Goal: Check status: Check status

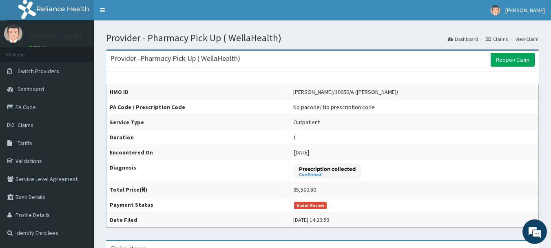
click at [500, 38] on link "Claims" at bounding box center [497, 38] width 22 height 7
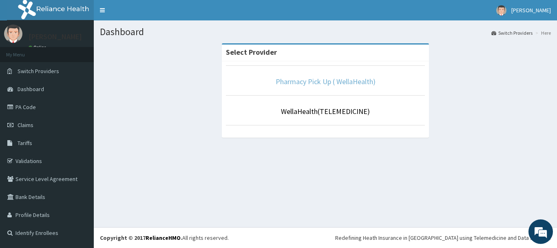
click at [315, 84] on link "Pharmacy Pick Up ( WellaHealth)" at bounding box center [326, 81] width 100 height 9
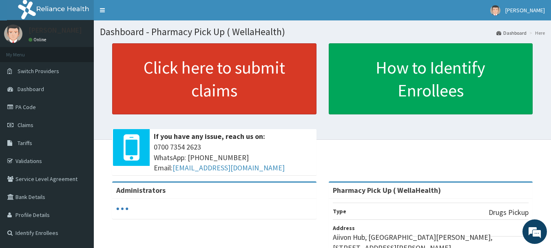
click at [277, 91] on link "Click here to submit claims" at bounding box center [214, 78] width 204 height 71
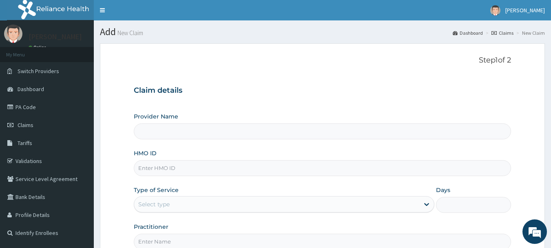
type input "Pharmacy Pick Up ( WellaHealth)"
click at [506, 34] on link "Claims" at bounding box center [502, 32] width 22 height 7
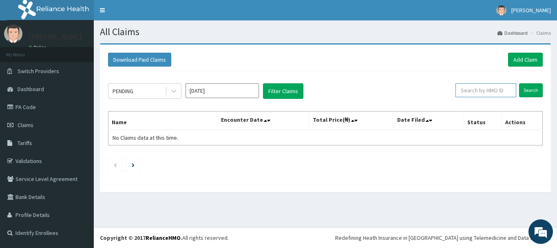
click at [477, 94] on input "text" at bounding box center [486, 90] width 61 height 14
paste input "ACQ/10046/A"
type input "ACQ/10046/A"
click at [529, 91] on input "Search" at bounding box center [531, 90] width 24 height 14
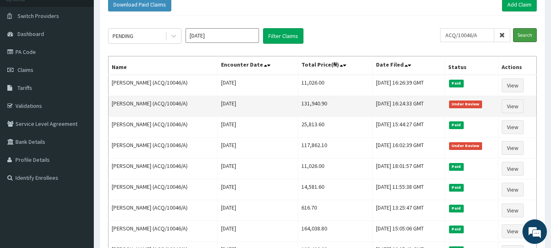
scroll to position [56, 0]
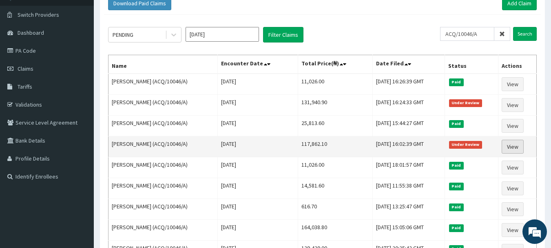
click at [516, 142] on link "View" at bounding box center [513, 146] width 22 height 14
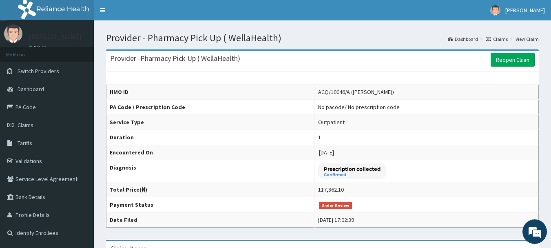
click at [499, 39] on link "Claims" at bounding box center [497, 38] width 22 height 7
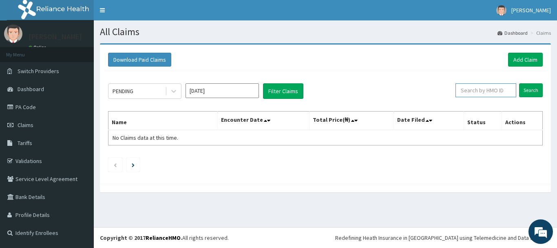
click at [483, 89] on input "text" at bounding box center [486, 90] width 61 height 14
paste input "RET/28328/A"
type input "RET/28328/A"
click at [536, 89] on input "Search" at bounding box center [531, 90] width 24 height 14
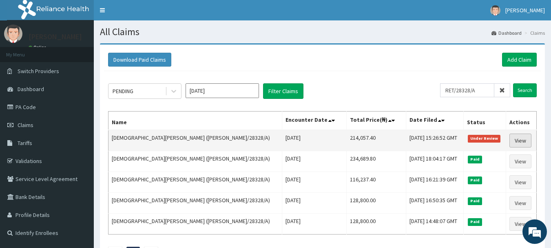
click at [513, 137] on link "View" at bounding box center [520, 140] width 22 height 14
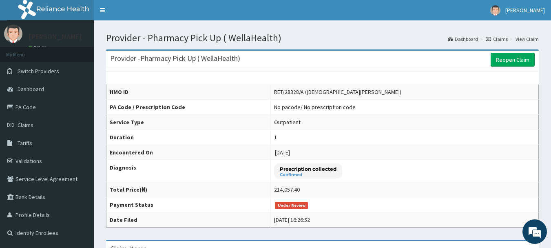
click at [505, 39] on link "Claims" at bounding box center [497, 38] width 22 height 7
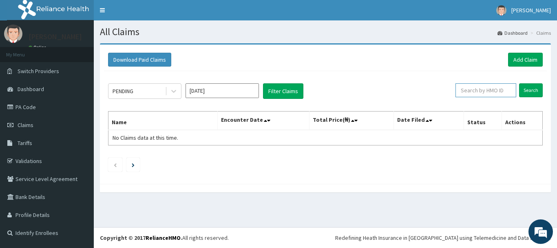
click at [489, 88] on input "text" at bounding box center [486, 90] width 61 height 14
paste input "OEA/10014/A"
type input "OEA/10014/A"
click at [531, 91] on input "Search" at bounding box center [531, 90] width 24 height 14
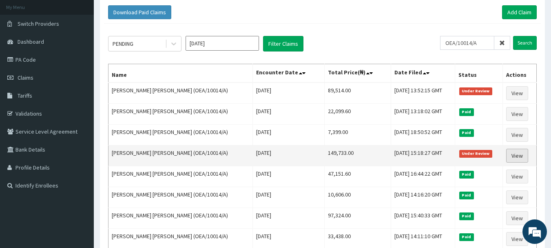
click at [515, 157] on link "View" at bounding box center [517, 155] width 22 height 14
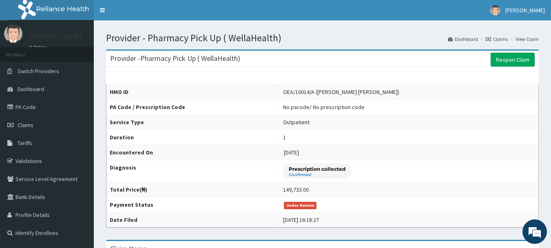
click at [505, 40] on link "Claims" at bounding box center [497, 38] width 22 height 7
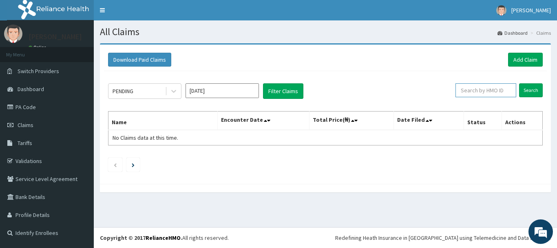
click at [470, 92] on input "text" at bounding box center [486, 90] width 61 height 14
paste input "OEA/10014/A"
type input "OEA/10014/A"
click at [526, 92] on input "Search" at bounding box center [531, 90] width 24 height 14
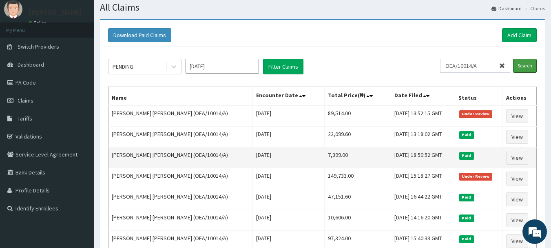
scroll to position [25, 0]
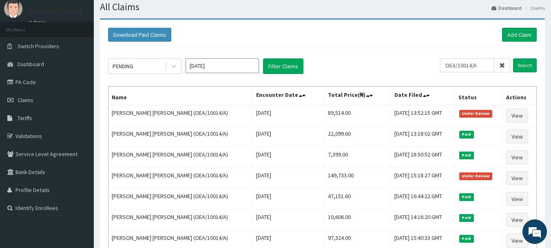
click at [504, 65] on icon at bounding box center [502, 65] width 6 height 6
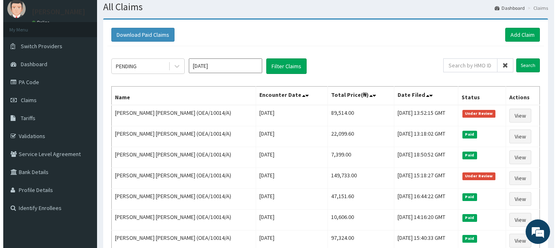
scroll to position [0, 0]
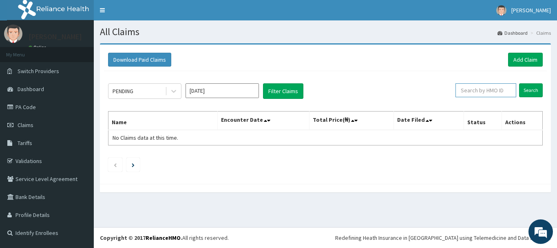
click at [484, 94] on input "text" at bounding box center [486, 90] width 61 height 14
paste input "OHT/10198/C"
type input "OHT/10198/C"
click at [529, 92] on input "Search" at bounding box center [531, 90] width 24 height 14
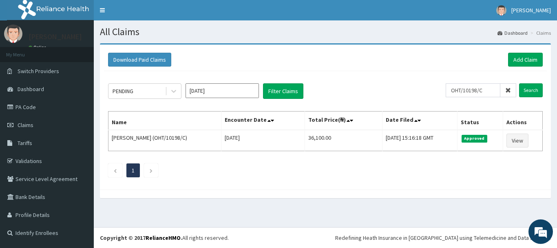
click at [510, 90] on icon at bounding box center [508, 90] width 6 height 6
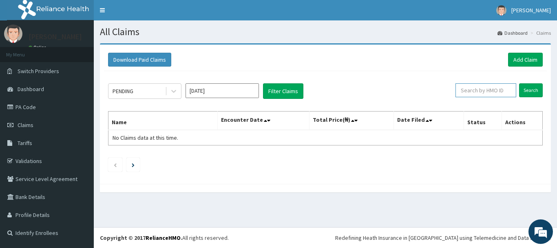
click at [510, 90] on input "text" at bounding box center [486, 90] width 61 height 14
paste input "NHF/10020/A"
type input "NHF/10020/A"
click at [533, 94] on input "Search" at bounding box center [531, 90] width 24 height 14
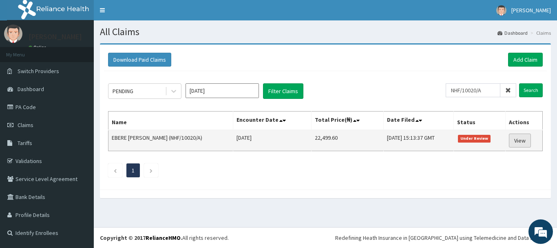
click at [520, 139] on link "View" at bounding box center [520, 140] width 22 height 14
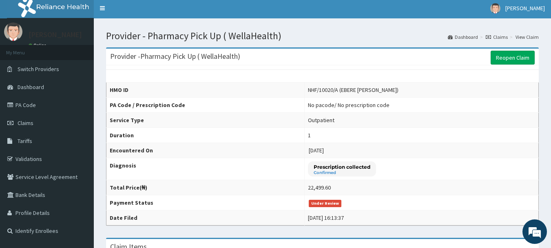
scroll to position [2, 0]
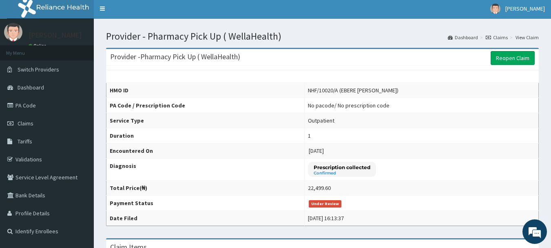
click at [494, 36] on link "Claims" at bounding box center [497, 37] width 22 height 7
click at [502, 36] on link "Claims" at bounding box center [497, 37] width 22 height 7
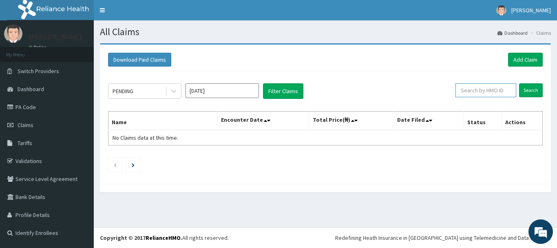
click at [487, 92] on input "text" at bounding box center [486, 90] width 61 height 14
paste input "NAG/10093/A"
type input "NAG/10093/A"
click at [529, 92] on input "Search" at bounding box center [531, 90] width 24 height 14
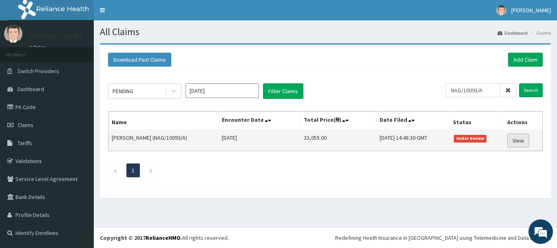
click at [518, 140] on link "View" at bounding box center [518, 140] width 22 height 14
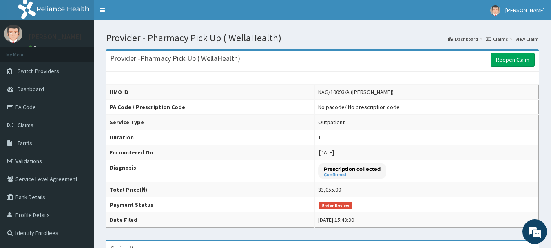
click at [503, 38] on link "Claims" at bounding box center [497, 38] width 22 height 7
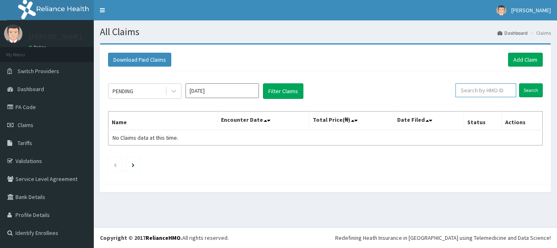
click at [484, 87] on input "text" at bounding box center [486, 90] width 61 height 14
paste input "KSB/10107/A"
type input "KSB/10107/A"
click at [531, 91] on input "Search" at bounding box center [531, 90] width 24 height 14
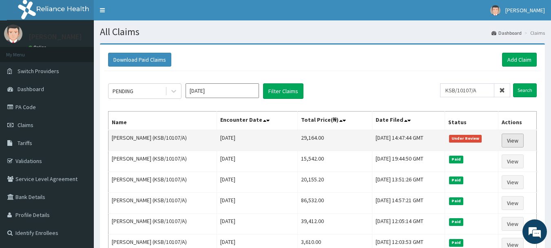
click at [517, 139] on link "View" at bounding box center [513, 140] width 22 height 14
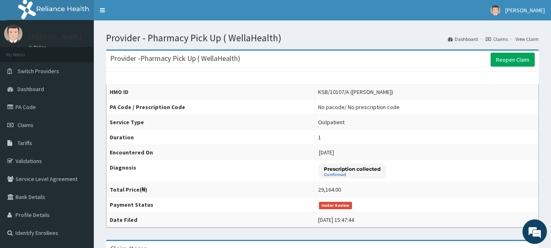
click at [504, 39] on link "Claims" at bounding box center [497, 38] width 22 height 7
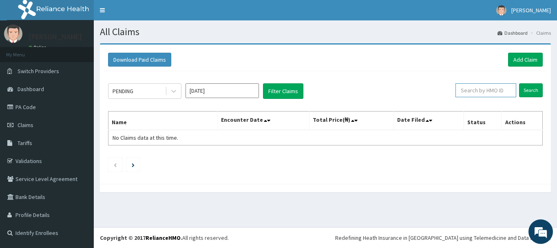
click at [476, 88] on input "text" at bounding box center [486, 90] width 61 height 14
paste input "OHT/12282/A"
type input "OHT/12282/A"
click at [530, 92] on input "Search" at bounding box center [531, 90] width 24 height 14
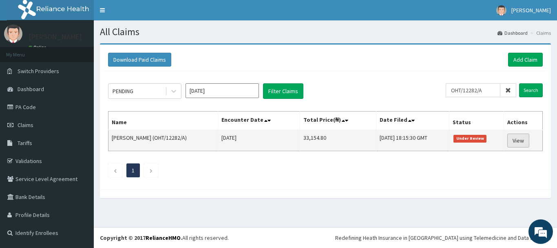
click at [518, 140] on link "View" at bounding box center [518, 140] width 22 height 14
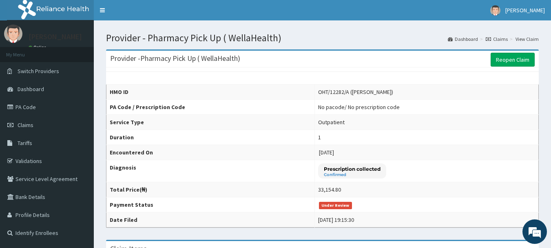
click at [497, 40] on link "Claims" at bounding box center [497, 38] width 22 height 7
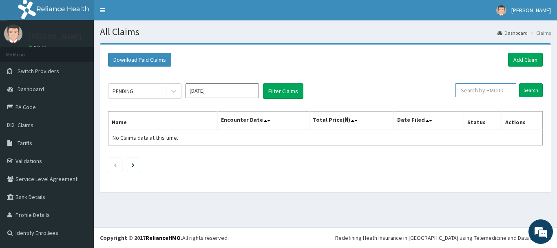
click at [476, 94] on input "text" at bounding box center [486, 90] width 61 height 14
paste input "SZX/10128/A"
type input "SZX/10128/A"
click at [533, 88] on input "Search" at bounding box center [531, 90] width 24 height 14
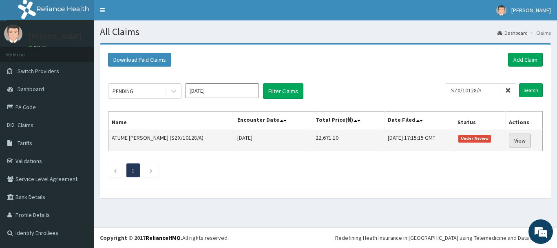
click at [525, 142] on link "View" at bounding box center [520, 140] width 22 height 14
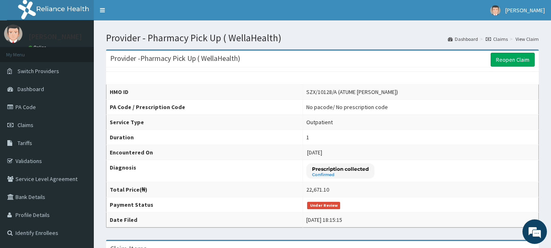
click at [502, 38] on link "Claims" at bounding box center [497, 38] width 22 height 7
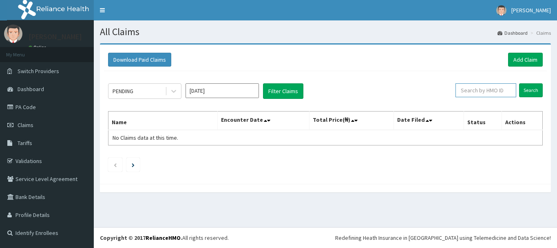
click at [471, 88] on input "text" at bounding box center [486, 90] width 61 height 14
paste input "RET/46400/A"
type input "RET/46400/A"
click at [522, 93] on input "Search" at bounding box center [531, 90] width 24 height 14
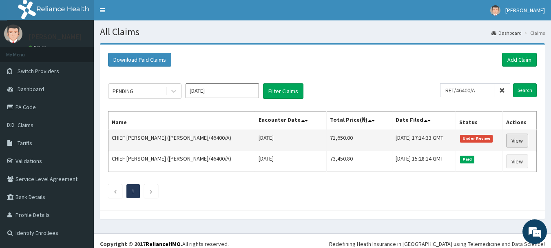
click at [515, 142] on link "View" at bounding box center [517, 140] width 22 height 14
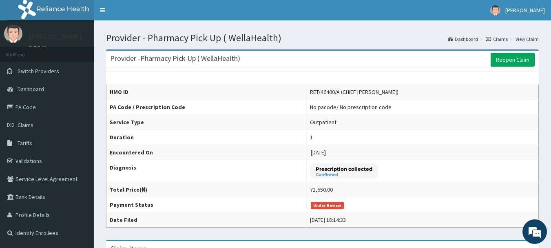
click at [501, 38] on link "Claims" at bounding box center [497, 38] width 22 height 7
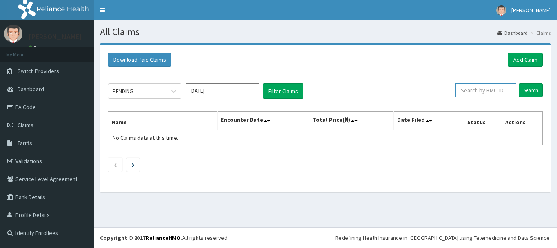
click at [490, 92] on input "text" at bounding box center [486, 90] width 61 height 14
paste input "RET/46145/A"
type input "RET/46145/A"
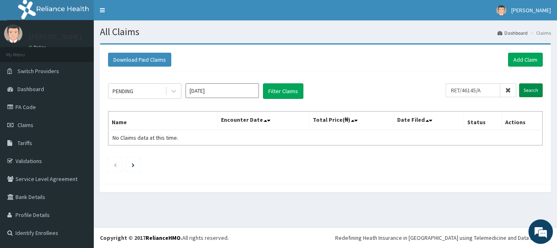
click at [533, 89] on input "Search" at bounding box center [531, 90] width 24 height 14
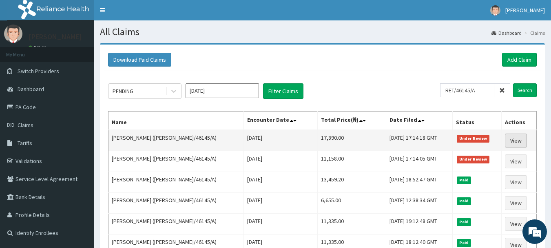
click at [510, 139] on link "View" at bounding box center [516, 140] width 22 height 14
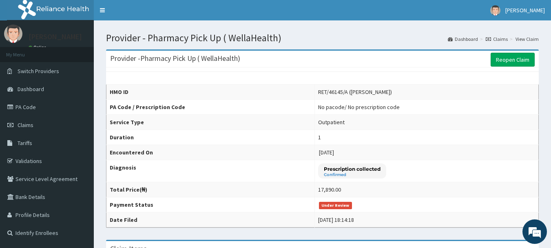
click at [498, 38] on link "Claims" at bounding box center [497, 38] width 22 height 7
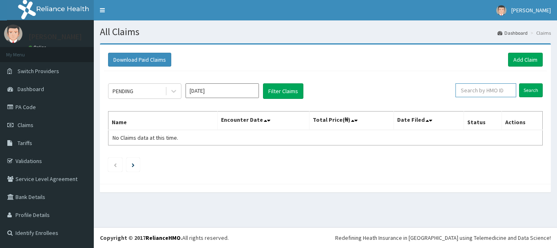
click at [473, 91] on input "text" at bounding box center [486, 90] width 61 height 14
paste input "RET/46145/A"
type input "RET/46145/A"
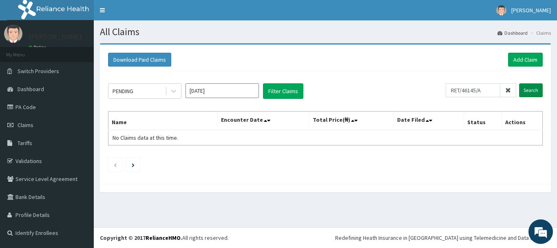
click at [524, 91] on input "Search" at bounding box center [531, 90] width 24 height 14
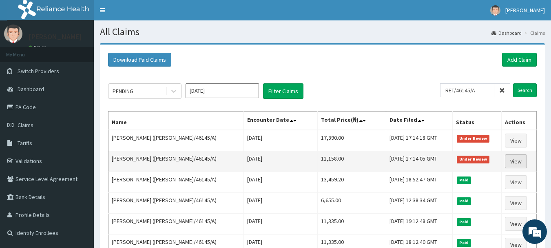
click at [513, 161] on link "View" at bounding box center [516, 161] width 22 height 14
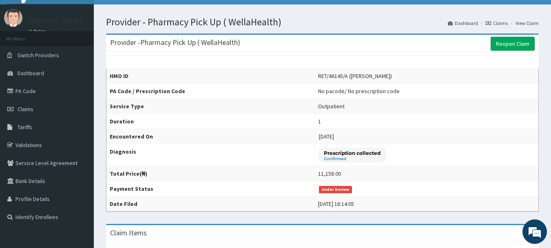
scroll to position [15, 0]
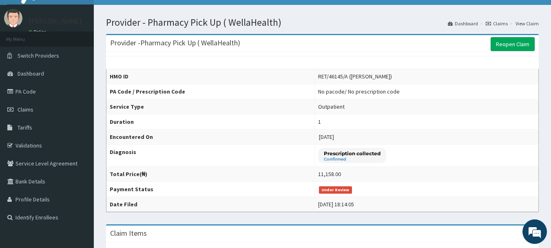
click at [498, 23] on link "Claims" at bounding box center [497, 23] width 22 height 7
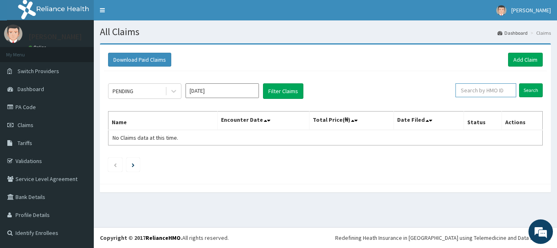
click at [488, 88] on input "text" at bounding box center [486, 90] width 61 height 14
paste input "RET/46145/A"
type input "RET/46145/A"
click at [524, 92] on input "Search" at bounding box center [531, 90] width 24 height 14
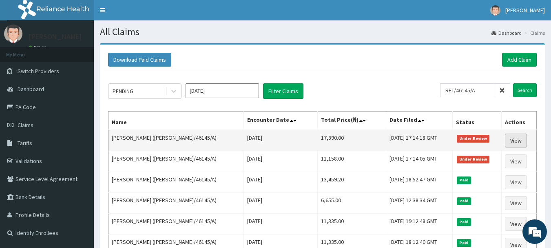
click at [511, 142] on link "View" at bounding box center [516, 140] width 22 height 14
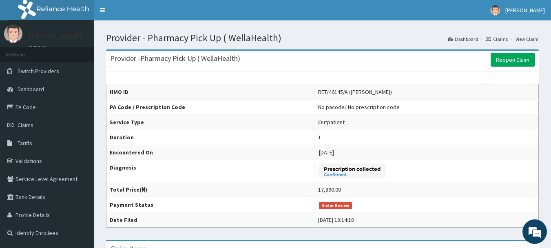
scroll to position [0, 0]
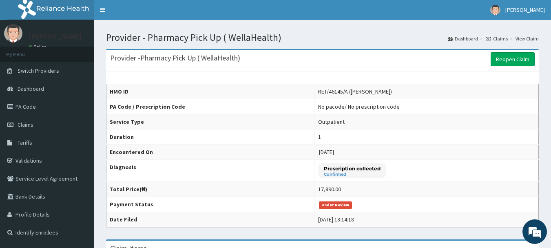
click at [504, 38] on link "Claims" at bounding box center [497, 38] width 22 height 7
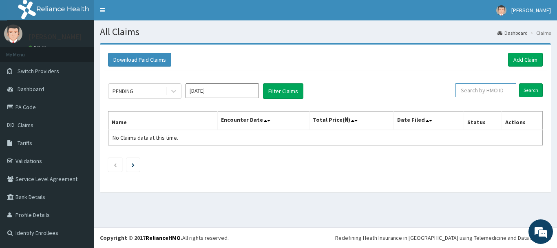
click at [489, 91] on input "text" at bounding box center [486, 90] width 61 height 14
paste input "RET/46145/A"
type input "RET/46145/A"
click at [533, 86] on input "Search" at bounding box center [531, 90] width 24 height 14
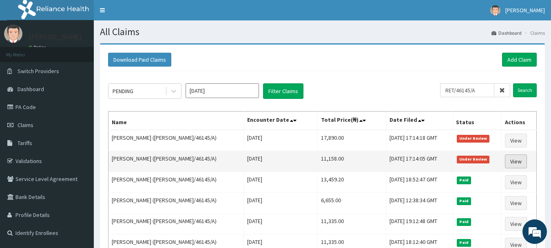
click at [516, 160] on link "View" at bounding box center [516, 161] width 22 height 14
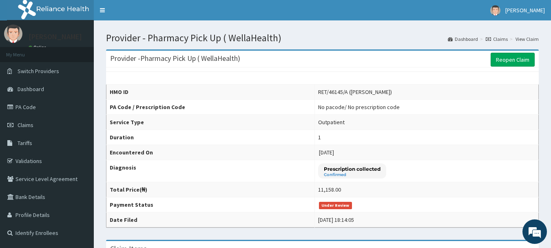
click at [498, 38] on link "Claims" at bounding box center [497, 38] width 22 height 7
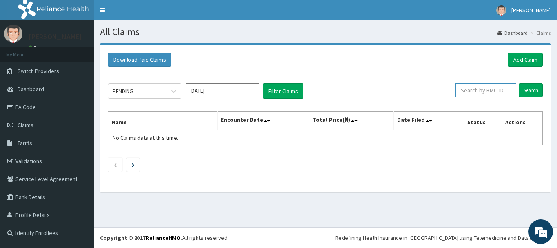
click at [474, 92] on input "text" at bounding box center [486, 90] width 61 height 14
paste input "NBA/10023/A"
type input "NBA/10023/A"
click at [532, 87] on input "Search" at bounding box center [531, 90] width 24 height 14
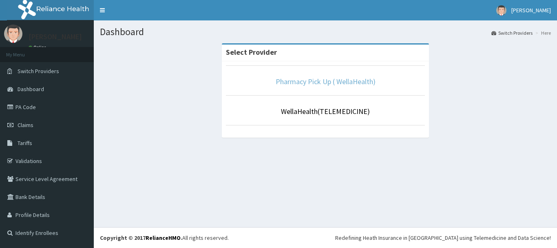
click at [314, 78] on link "Pharmacy Pick Up ( WellaHealth)" at bounding box center [326, 81] width 100 height 9
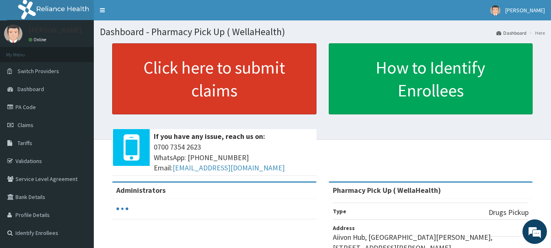
click at [276, 79] on link "Click here to submit claims" at bounding box center [214, 78] width 204 height 71
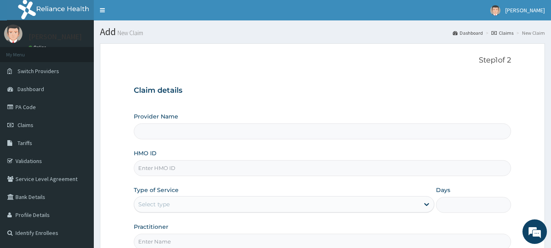
type input "Pharmacy Pick Up ( WellaHealth)"
click at [506, 31] on link "Claims" at bounding box center [502, 32] width 22 height 7
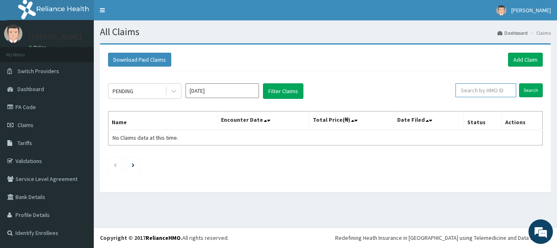
click at [476, 92] on input "text" at bounding box center [486, 90] width 61 height 14
paste input "NBA/10023/A"
type input "NBA/10023/A"
click at [532, 86] on input "Search" at bounding box center [531, 90] width 24 height 14
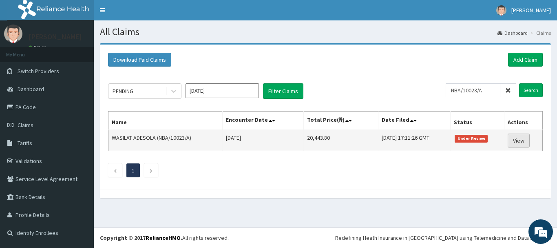
click at [520, 137] on link "View" at bounding box center [519, 140] width 22 height 14
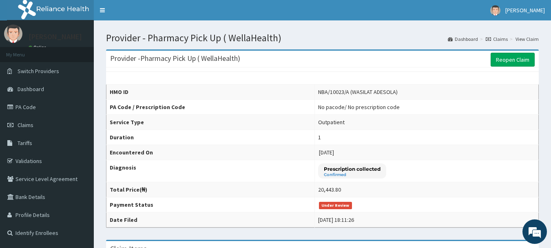
click at [498, 41] on link "Claims" at bounding box center [497, 38] width 22 height 7
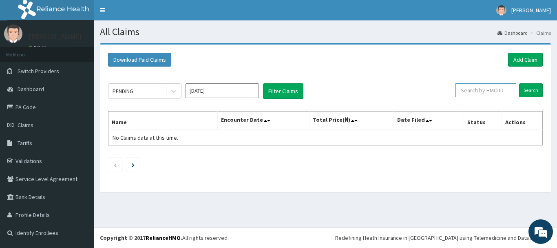
click at [487, 90] on input "text" at bounding box center [486, 90] width 61 height 14
paste input "UCA/10020/A"
type input "UCA/10020/A"
click at [525, 91] on input "Search" at bounding box center [531, 90] width 24 height 14
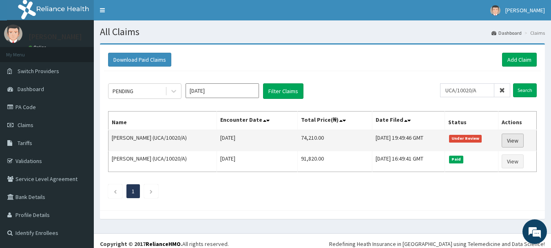
click at [509, 143] on link "View" at bounding box center [513, 140] width 22 height 14
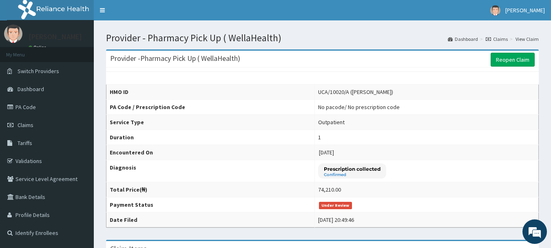
click at [500, 37] on link "Claims" at bounding box center [497, 38] width 22 height 7
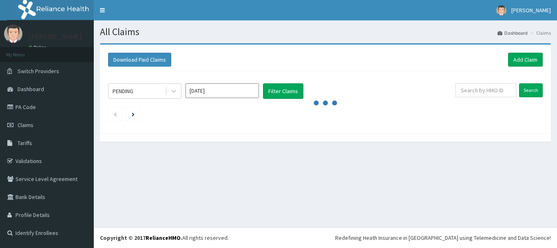
click at [469, 91] on input "text" at bounding box center [486, 90] width 61 height 14
type input "RET/46356/A"
click at [529, 91] on input "Search" at bounding box center [531, 90] width 24 height 14
click at [527, 89] on input "Search" at bounding box center [531, 90] width 24 height 14
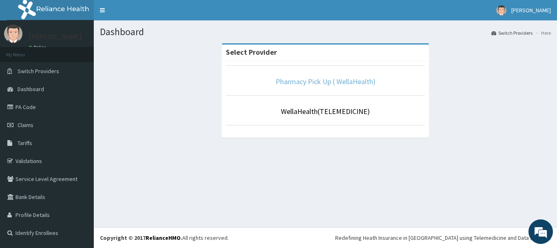
click at [295, 80] on link "Pharmacy Pick Up ( WellaHealth)" at bounding box center [326, 81] width 100 height 9
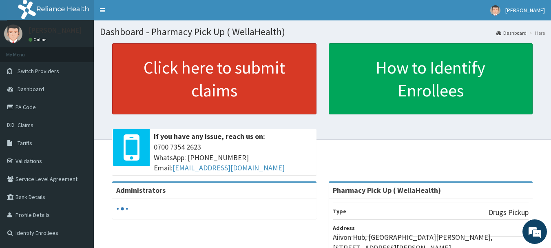
click at [253, 95] on link "Click here to submit claims" at bounding box center [214, 78] width 204 height 71
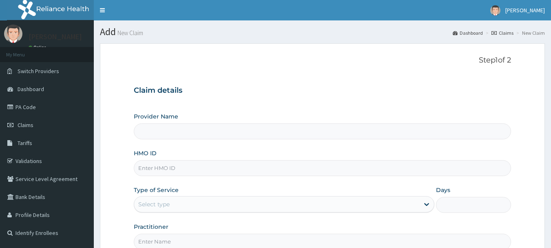
type input "Pharmacy Pick Up ( WellaHealth)"
click at [503, 31] on link "Claims" at bounding box center [502, 32] width 22 height 7
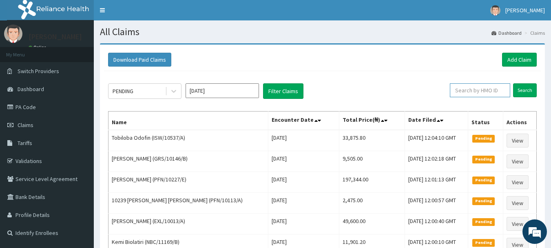
click at [480, 91] on input "text" at bounding box center [480, 90] width 60 height 14
paste input "RET/46356/A"
type input "RET/46356/A"
click at [524, 89] on input "Search" at bounding box center [525, 90] width 24 height 14
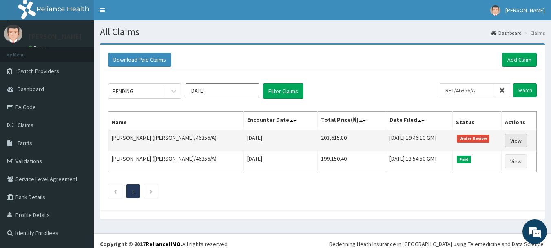
click at [515, 143] on link "View" at bounding box center [516, 140] width 22 height 14
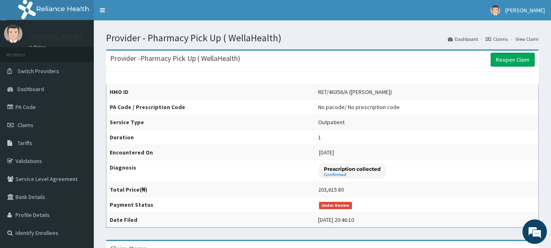
click at [497, 37] on link "Claims" at bounding box center [497, 38] width 22 height 7
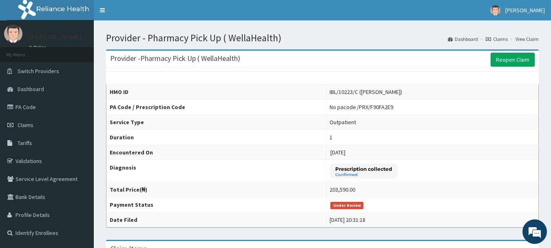
click at [500, 40] on link "Claims" at bounding box center [497, 38] width 22 height 7
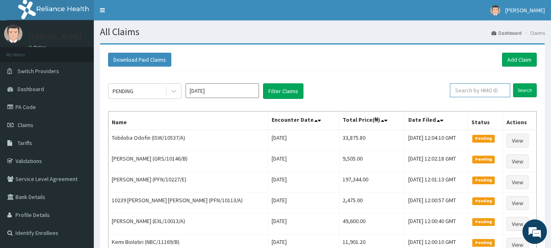
click at [477, 91] on input "text" at bounding box center [480, 90] width 60 height 14
paste input "RET/46453/A"
type input "RET/46453/A"
click at [522, 91] on input "Search" at bounding box center [525, 90] width 24 height 14
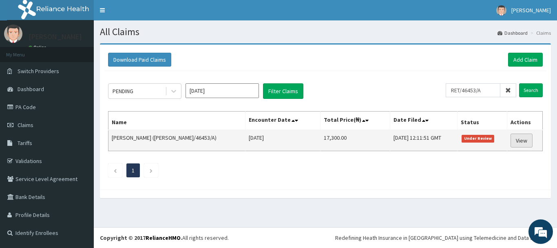
click at [520, 136] on link "View" at bounding box center [522, 140] width 22 height 14
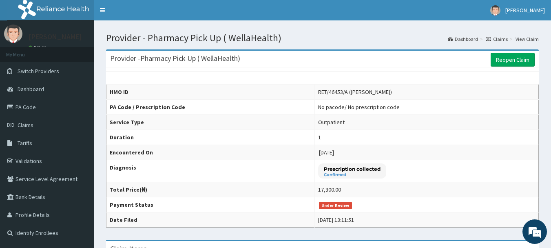
click at [499, 40] on link "Claims" at bounding box center [497, 38] width 22 height 7
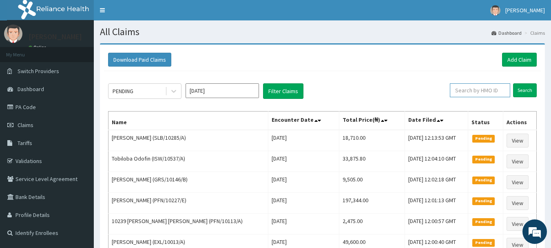
click at [488, 90] on input "text" at bounding box center [480, 90] width 60 height 14
paste input "RET/46163/A"
type input "RET/46163/A"
click at [524, 91] on input "Search" at bounding box center [525, 90] width 24 height 14
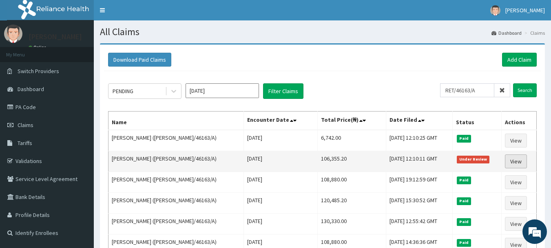
click at [513, 163] on link "View" at bounding box center [516, 161] width 22 height 14
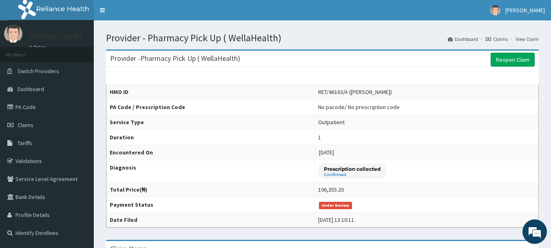
click at [499, 38] on link "Claims" at bounding box center [497, 38] width 22 height 7
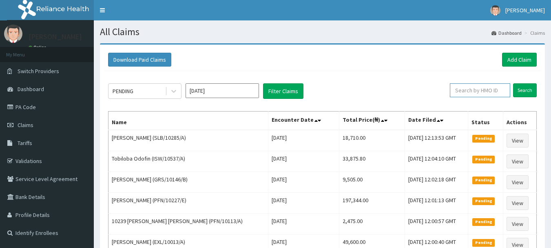
click at [495, 91] on input "text" at bounding box center [480, 90] width 60 height 14
paste input "RBN/10085/A"
type input "RBN/10085/A"
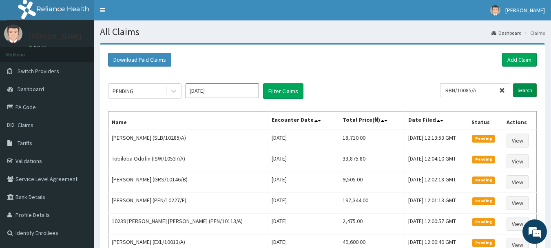
click at [525, 91] on input "Search" at bounding box center [525, 90] width 24 height 14
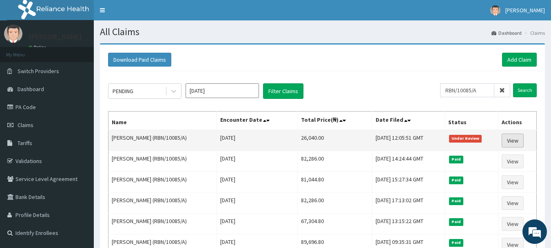
click at [511, 140] on link "View" at bounding box center [513, 140] width 22 height 14
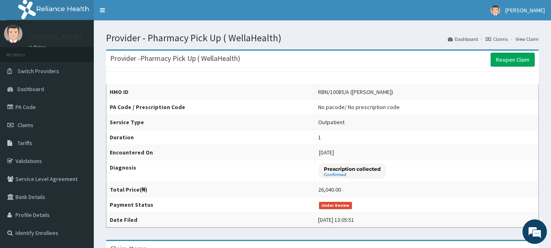
click at [496, 40] on link "Claims" at bounding box center [497, 38] width 22 height 7
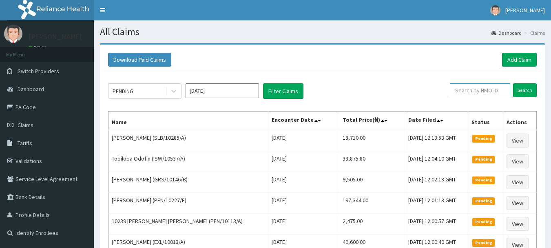
click at [469, 88] on input "text" at bounding box center [480, 90] width 60 height 14
paste input "KAY/10065/B"
type input "KAY/10065/B"
click at [520, 90] on input "Search" at bounding box center [525, 90] width 24 height 14
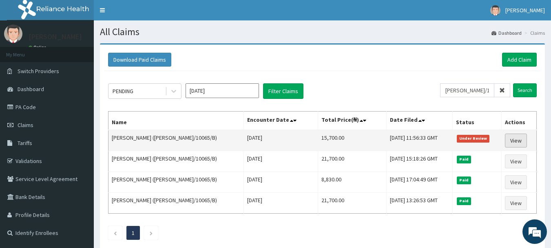
click at [515, 137] on link "View" at bounding box center [516, 140] width 22 height 14
